Goal: Information Seeking & Learning: Understand process/instructions

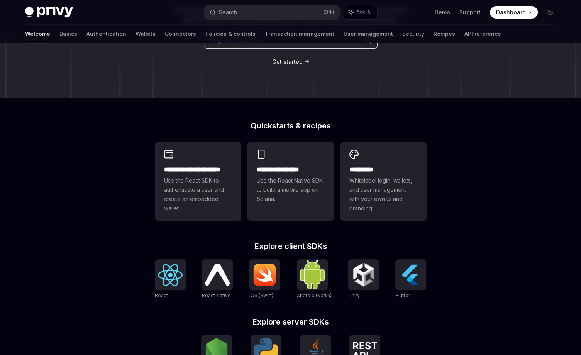
scroll to position [255, 0]
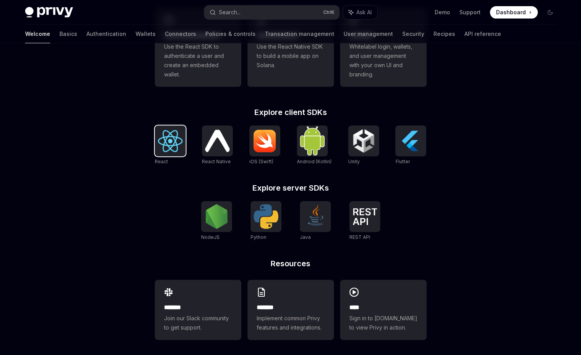
click at [179, 126] on div at bounding box center [170, 140] width 31 height 31
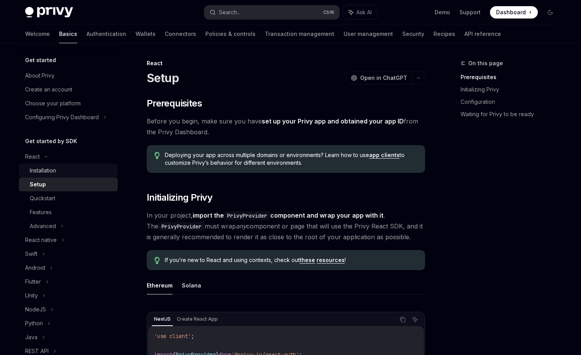
click at [93, 170] on div "Installation" at bounding box center [71, 170] width 83 height 9
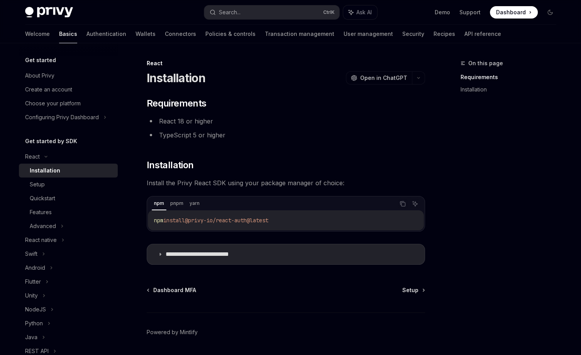
drag, startPoint x: 283, startPoint y: 219, endPoint x: 153, endPoint y: 218, distance: 129.8
click at [153, 218] on div "npm install @privy-io/react-auth@latest" at bounding box center [286, 220] width 276 height 20
copy span "npm install @privy-io/react-auth@latest"
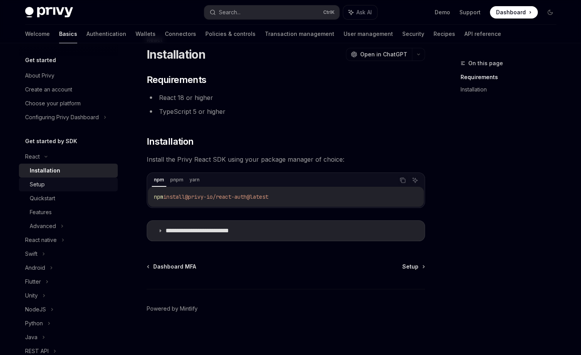
click at [66, 188] on div "Setup" at bounding box center [71, 184] width 83 height 9
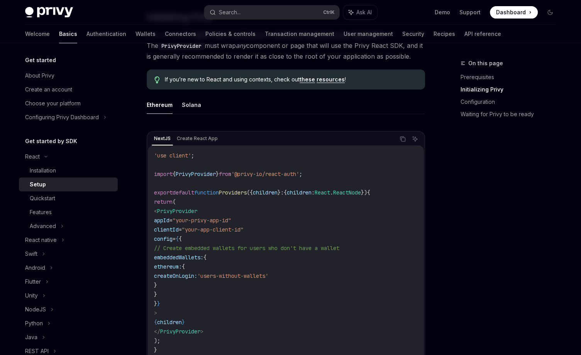
scroll to position [269, 0]
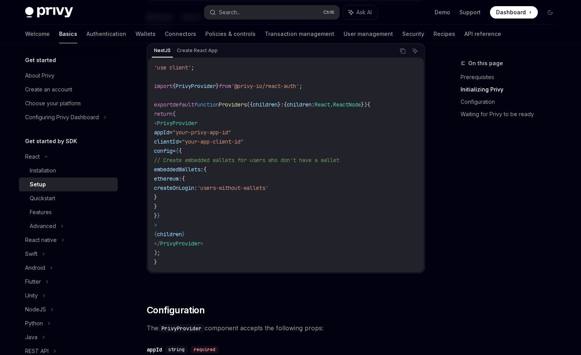
drag, startPoint x: 220, startPoint y: 243, endPoint x: 163, endPoint y: 124, distance: 130.9
click at [163, 124] on code "'use client' ; import { PrivyProvider } from '@privy-io/react-auth' ; export de…" at bounding box center [286, 165] width 264 height 204
copy code "< PrivyProvider appId = "your-privy-app-id" clientId = "your-app-client-id" con…"
click at [404, 51] on icon "Copy the contents from the code block" at bounding box center [403, 51] width 6 height 6
click at [283, 161] on span "// Create embedded wallets for users who don't have a wallet" at bounding box center [246, 160] width 185 height 7
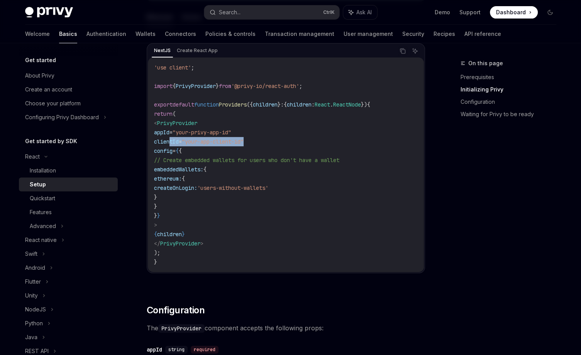
drag, startPoint x: 270, startPoint y: 139, endPoint x: 171, endPoint y: 138, distance: 98.1
click at [171, 138] on code "'use client' ; import { PrivyProvider } from '@privy-io/react-auth' ; export de…" at bounding box center [286, 165] width 264 height 204
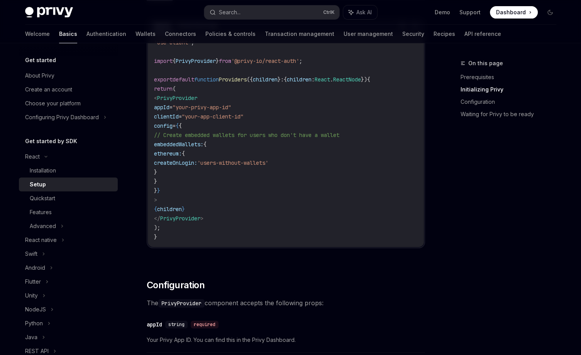
click at [288, 217] on code "'use client' ; import { PrivyProvider } from '@privy-io/react-auth' ; export de…" at bounding box center [286, 140] width 264 height 204
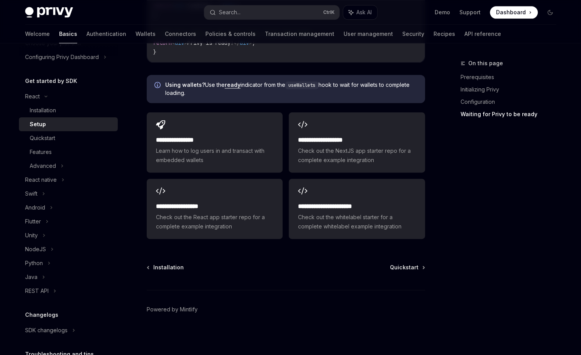
scroll to position [970, 0]
click at [63, 166] on div "Advanced" at bounding box center [68, 166] width 99 height 14
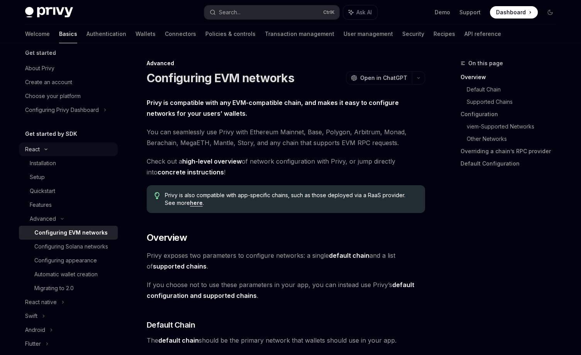
scroll to position [6, 0]
click at [47, 202] on div "Features" at bounding box center [41, 206] width 22 height 9
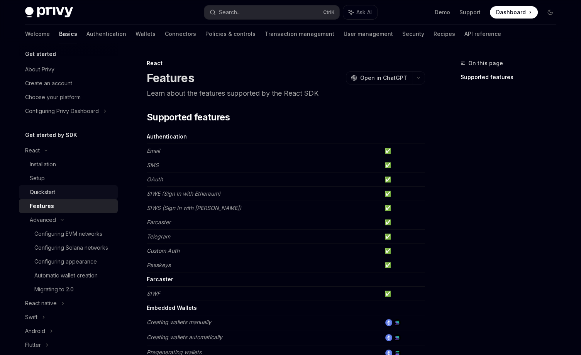
click at [74, 188] on div "Quickstart" at bounding box center [71, 192] width 83 height 9
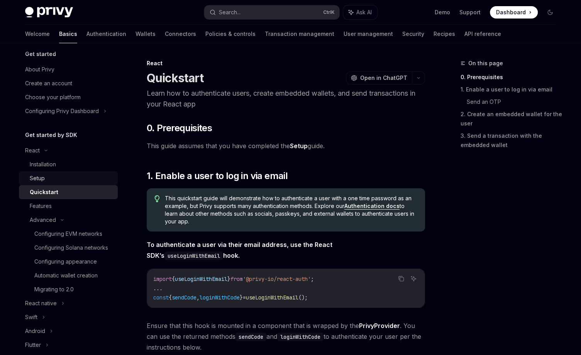
click at [66, 182] on div "Setup" at bounding box center [71, 178] width 83 height 9
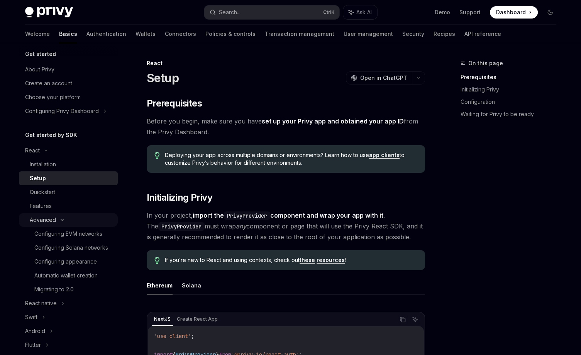
click at [62, 219] on icon at bounding box center [62, 220] width 9 height 3
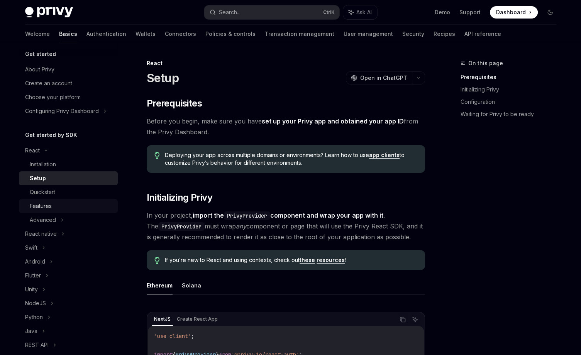
click at [75, 207] on div "Features" at bounding box center [71, 206] width 83 height 9
type textarea "*"
